Goal: Find contact information: Find contact information

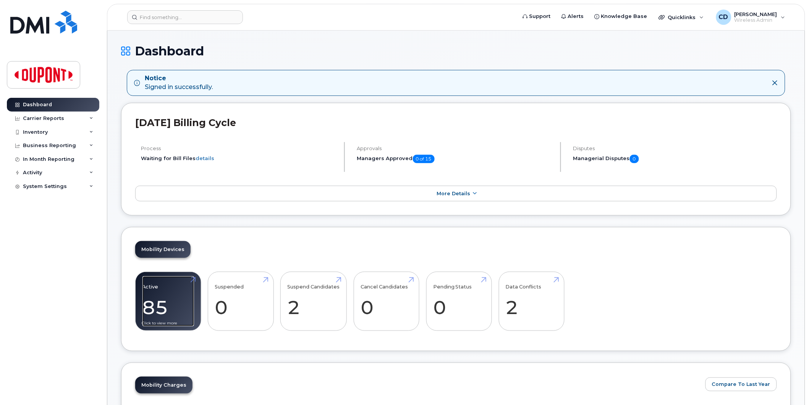
click at [171, 300] on link "Active 85 -11%" at bounding box center [169, 301] width 52 height 50
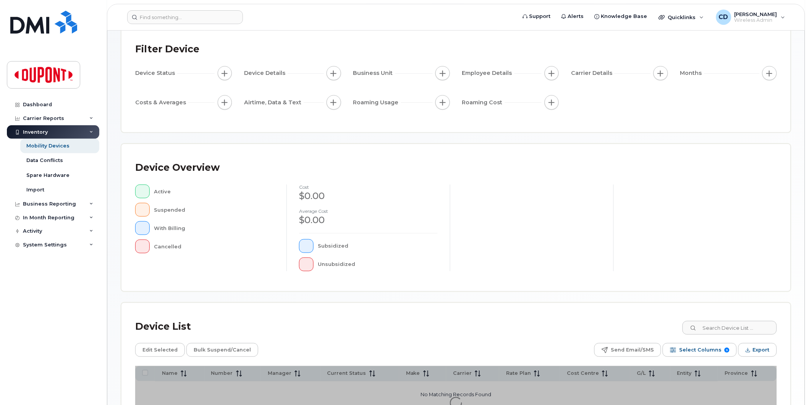
scroll to position [120, 0]
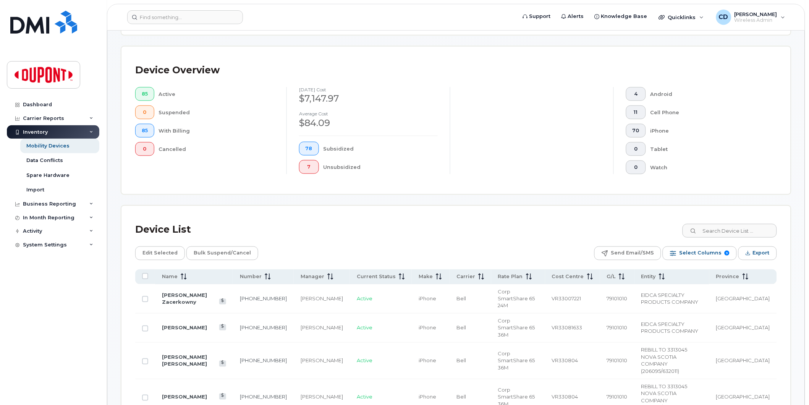
scroll to position [205, 0]
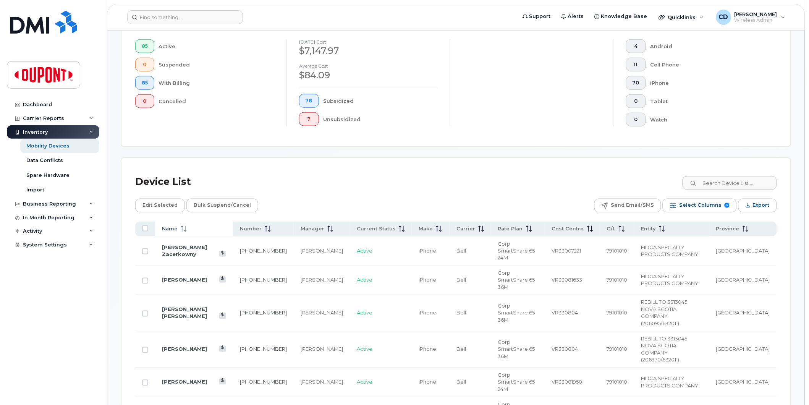
click at [178, 226] on span at bounding box center [182, 228] width 9 height 7
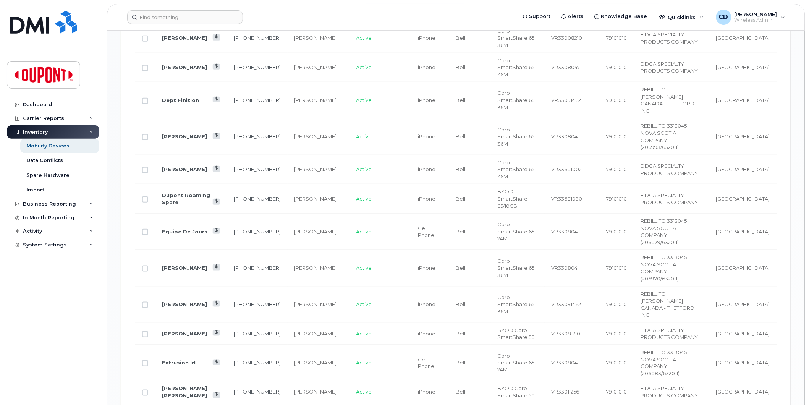
scroll to position [1012, 0]
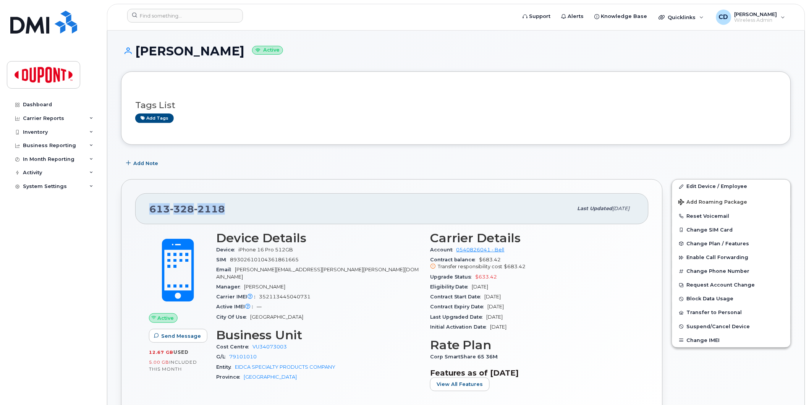
drag, startPoint x: 237, startPoint y: 212, endPoint x: 149, endPoint y: 209, distance: 88.3
click at [149, 209] on div "613 328 2118 Last updated Aug 07, 2025" at bounding box center [392, 208] width 514 height 31
copy span "613 328 2118"
